Goal: Task Accomplishment & Management: Manage account settings

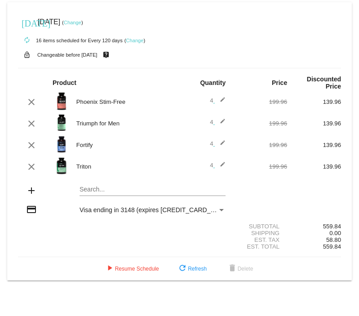
click at [81, 24] on link "Change" at bounding box center [73, 22] width 18 height 5
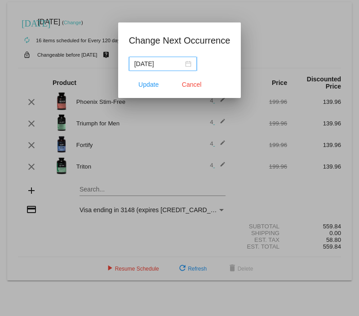
click at [162, 61] on input "[DATE]" at bounding box center [158, 64] width 49 height 10
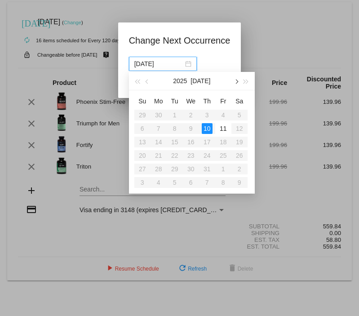
click at [236, 81] on span "button" at bounding box center [236, 81] width 4 height 4
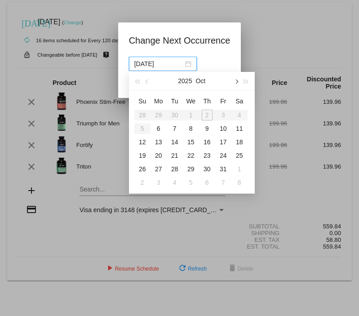
click at [236, 81] on span "button" at bounding box center [236, 81] width 4 height 4
click at [158, 115] on div "1" at bounding box center [158, 115] width 11 height 11
type input "[DATE]"
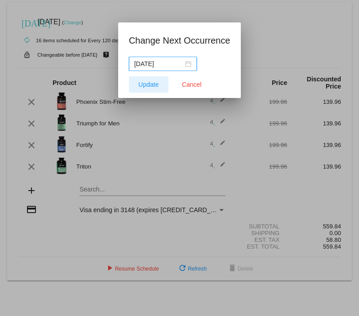
click at [150, 81] on span "Update" at bounding box center [148, 84] width 20 height 7
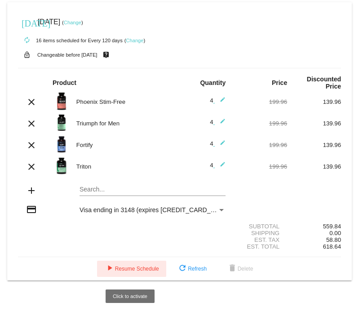
click at [138, 271] on span "play_arrow Resume Schedule" at bounding box center [131, 269] width 55 height 6
